Goal: Task Accomplishment & Management: Manage account settings

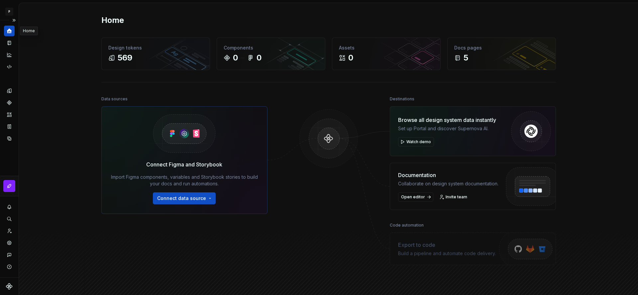
click at [10, 28] on icon "Home" at bounding box center [9, 31] width 6 height 6
click at [15, 21] on button "Expand sidebar" at bounding box center [13, 20] width 9 height 9
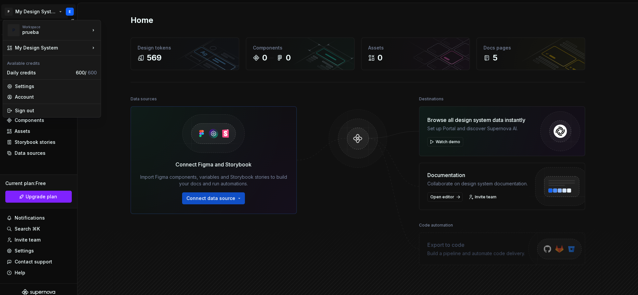
click at [66, 10] on html "P My Design System E Version Current draft Home Documentation Analytics Code au…" at bounding box center [319, 147] width 638 height 295
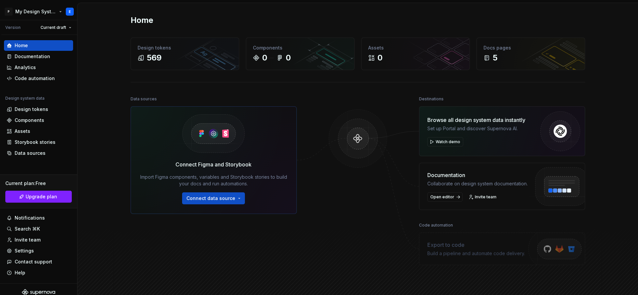
click at [66, 10] on html "P My Design System E Version Current draft Home Documentation Analytics Code au…" at bounding box center [319, 147] width 638 height 295
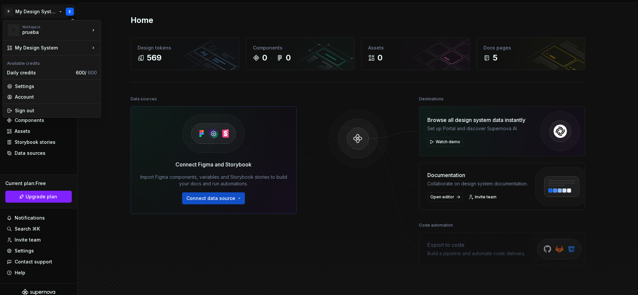
click at [70, 13] on html "P My Design System E Version Current draft Home Documentation Analytics Code au…" at bounding box center [319, 147] width 638 height 295
click at [44, 8] on html "P My Design System E Version Current draft Home Documentation Analytics Code au…" at bounding box center [319, 147] width 638 height 295
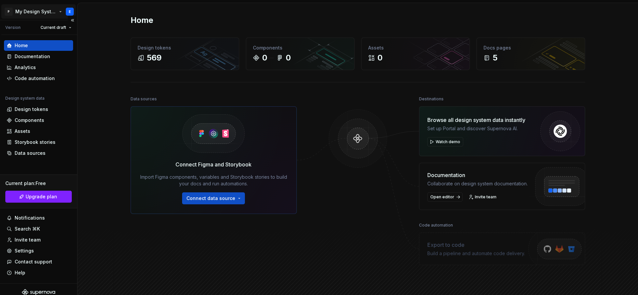
click at [45, 12] on html "P My Design System E Version Current draft Home Documentation Analytics Code au…" at bounding box center [319, 147] width 638 height 295
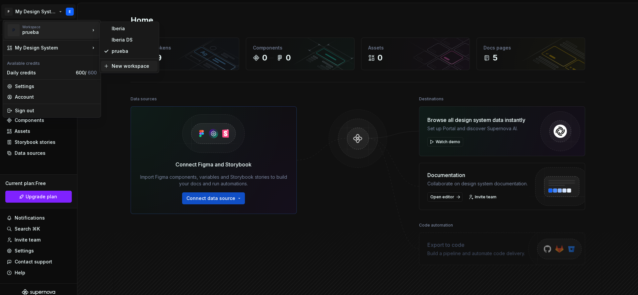
click at [129, 70] on div "New workspace" at bounding box center [129, 66] width 56 height 11
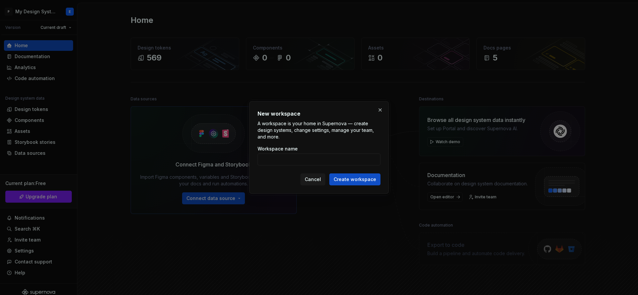
click at [315, 181] on span "Cancel" at bounding box center [313, 179] width 16 height 7
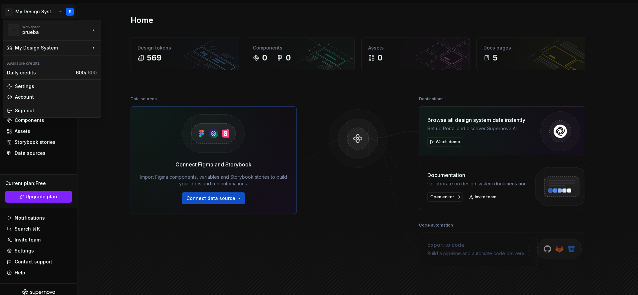
click at [33, 15] on html "P My Design System E Version Current draft Home Documentation Analytics Code au…" at bounding box center [319, 147] width 638 height 295
click at [114, 65] on div "New workspace" at bounding box center [133, 66] width 43 height 7
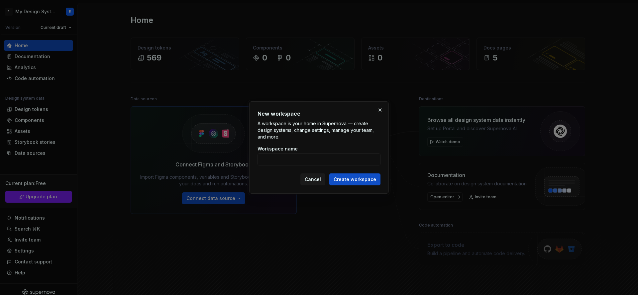
click at [317, 182] on span "Cancel" at bounding box center [313, 179] width 16 height 7
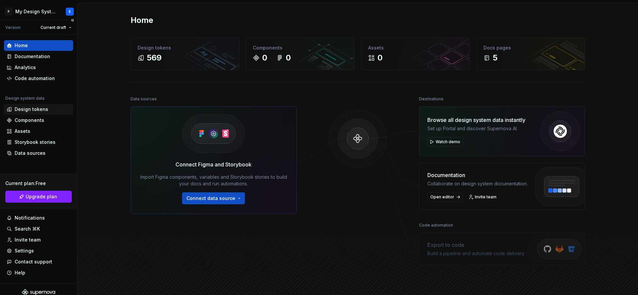
click at [37, 114] on div "Design tokens" at bounding box center [38, 109] width 69 height 11
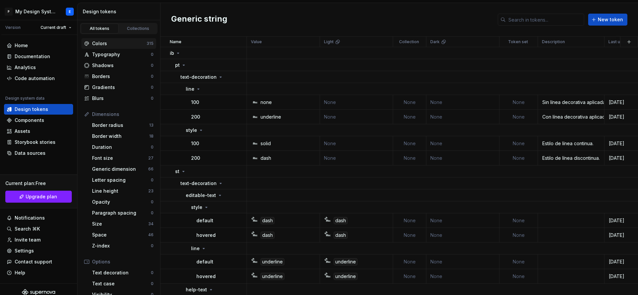
click at [117, 41] on div "Colors" at bounding box center [119, 43] width 54 height 7
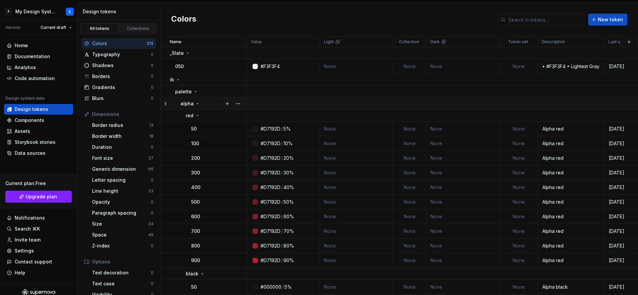
click at [195, 105] on icon at bounding box center [197, 103] width 5 height 5
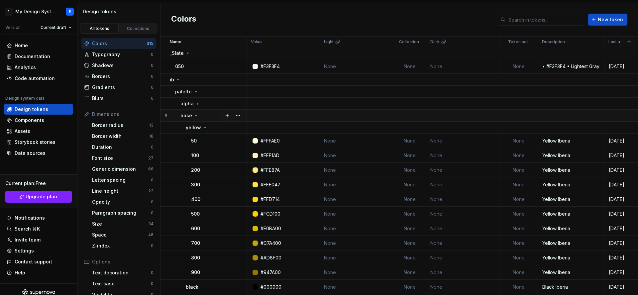
click at [195, 116] on icon at bounding box center [196, 115] width 2 height 1
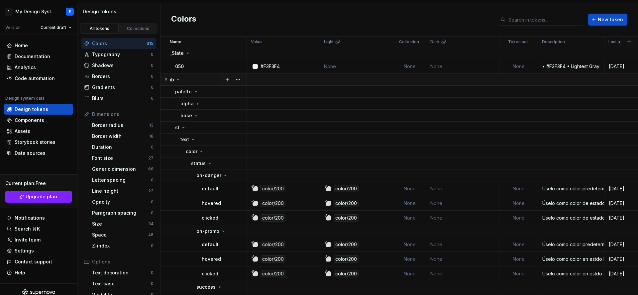
click at [180, 80] on div "ib" at bounding box center [208, 79] width 76 height 7
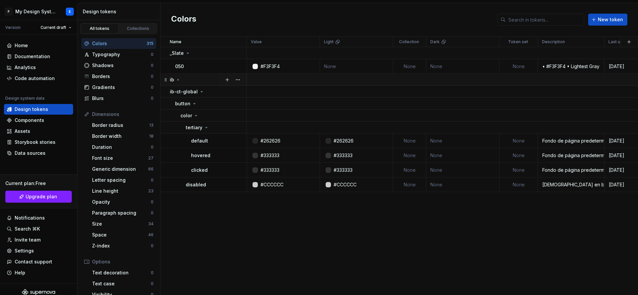
click at [175, 78] on icon at bounding box center [177, 79] width 5 height 5
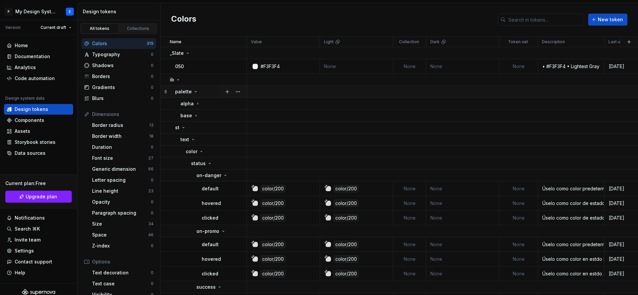
click at [195, 91] on icon at bounding box center [196, 91] width 2 height 1
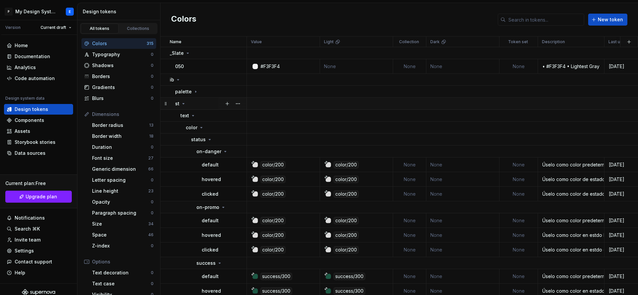
click at [182, 103] on icon at bounding box center [183, 103] width 5 height 5
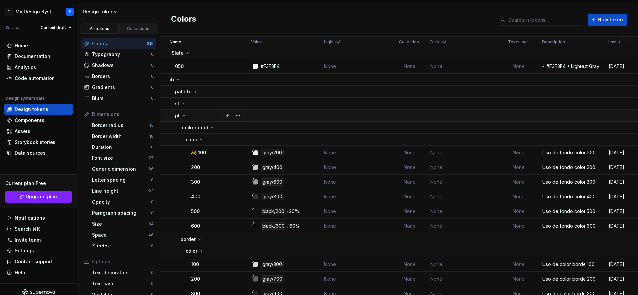
click at [181, 116] on icon at bounding box center [183, 115] width 5 height 5
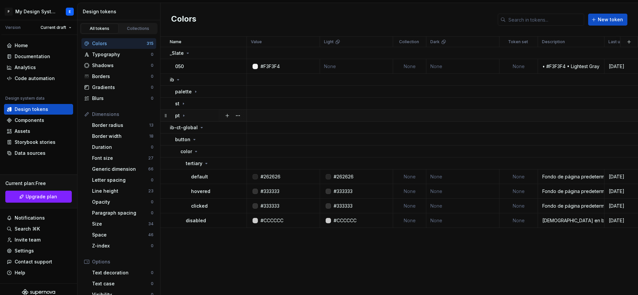
click at [184, 116] on icon at bounding box center [183, 116] width 1 height 2
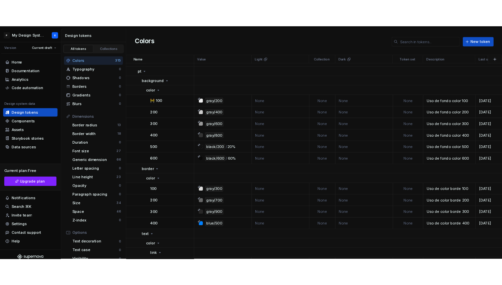
scroll to position [58, 0]
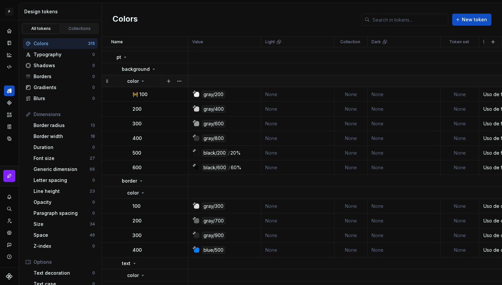
click at [143, 82] on icon at bounding box center [142, 80] width 5 height 5
click at [143, 83] on icon at bounding box center [142, 80] width 5 height 5
click at [143, 84] on div "color" at bounding box center [136, 81] width 18 height 7
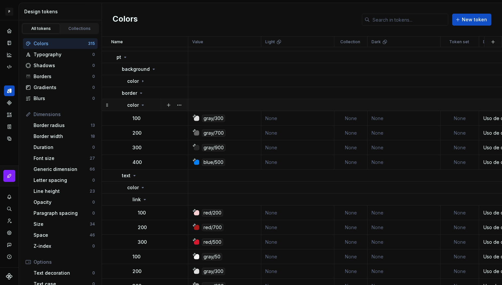
click at [144, 103] on icon at bounding box center [142, 104] width 5 height 5
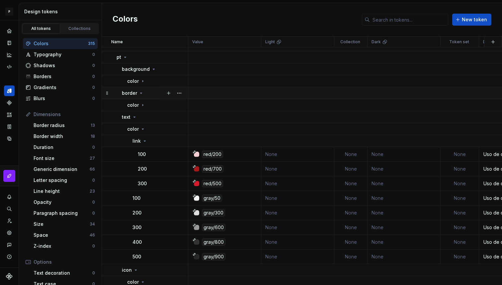
click at [140, 95] on icon at bounding box center [140, 92] width 5 height 5
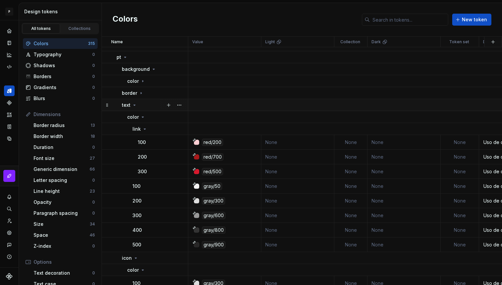
click at [135, 105] on icon at bounding box center [135, 105] width 2 height 1
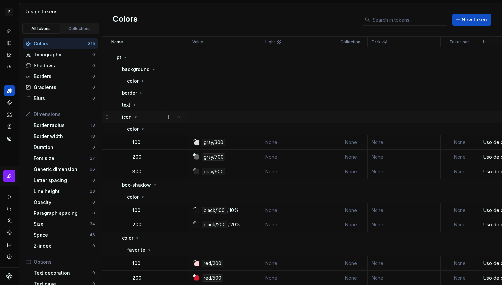
click at [135, 115] on icon at bounding box center [135, 116] width 5 height 5
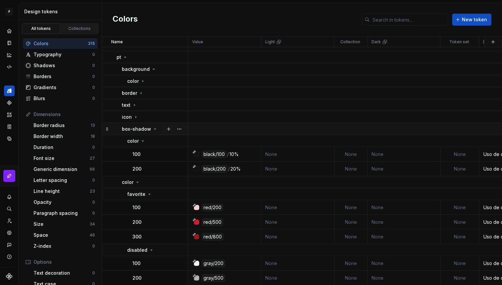
click at [152, 129] on icon at bounding box center [154, 128] width 5 height 5
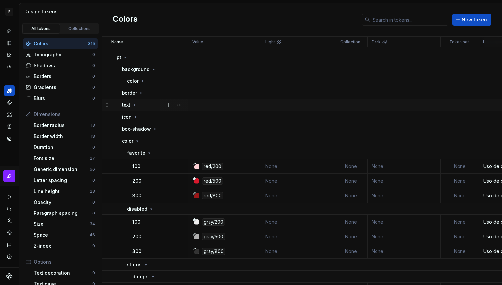
click at [139, 140] on icon at bounding box center [137, 140] width 5 height 5
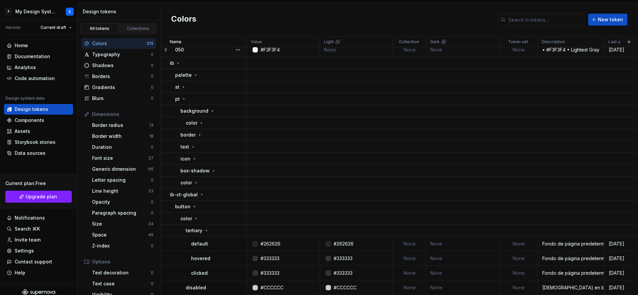
scroll to position [0, 0]
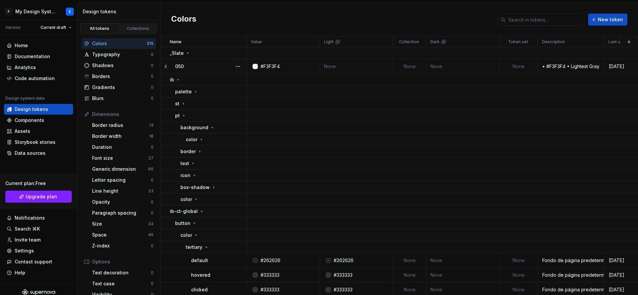
click at [201, 67] on div "050" at bounding box center [210, 66] width 71 height 7
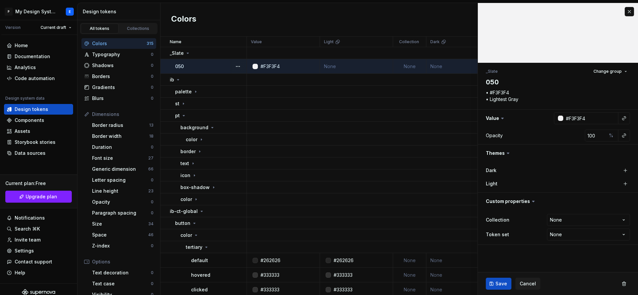
type textarea "*"
click at [69, 22] on html "P My Design System E Version Current draft Home Documentation Analytics Code au…" at bounding box center [319, 147] width 638 height 295
click at [47, 12] on html "P My Design System E Version Current draft Home Documentation Analytics Code au…" at bounding box center [319, 147] width 638 height 295
click at [56, 11] on html "P My Design System E Version Current draft Home Documentation Analytics Code au…" at bounding box center [319, 147] width 638 height 295
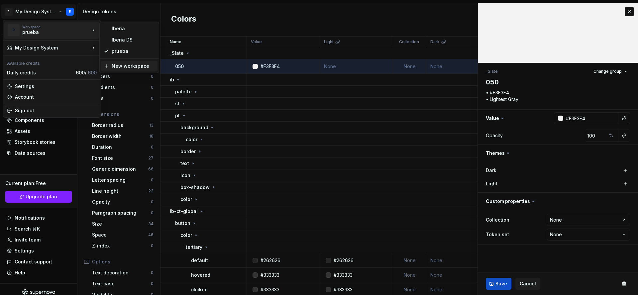
click at [124, 64] on div "New workspace" at bounding box center [133, 66] width 43 height 7
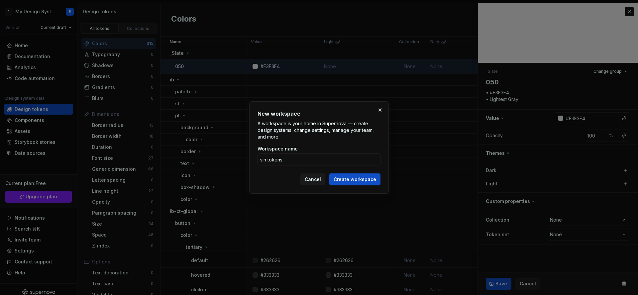
type input "sin tokens"
click at [329, 173] on button "Create workspace" at bounding box center [354, 179] width 51 height 12
type textarea "*"
